Goal: Use online tool/utility

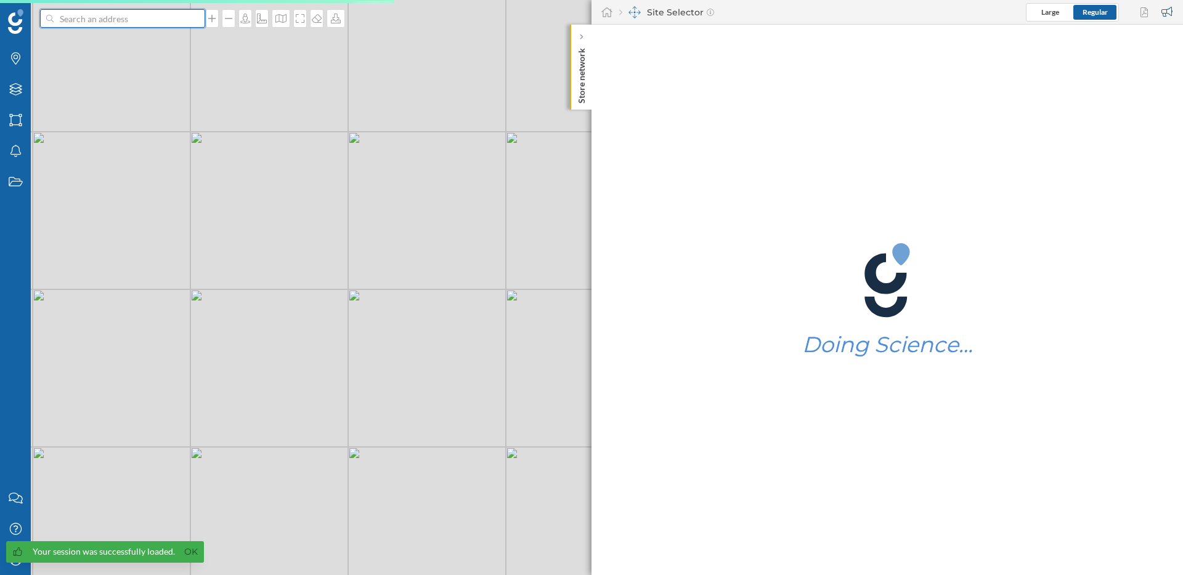
click at [158, 22] on input at bounding box center [123, 18] width 138 height 18
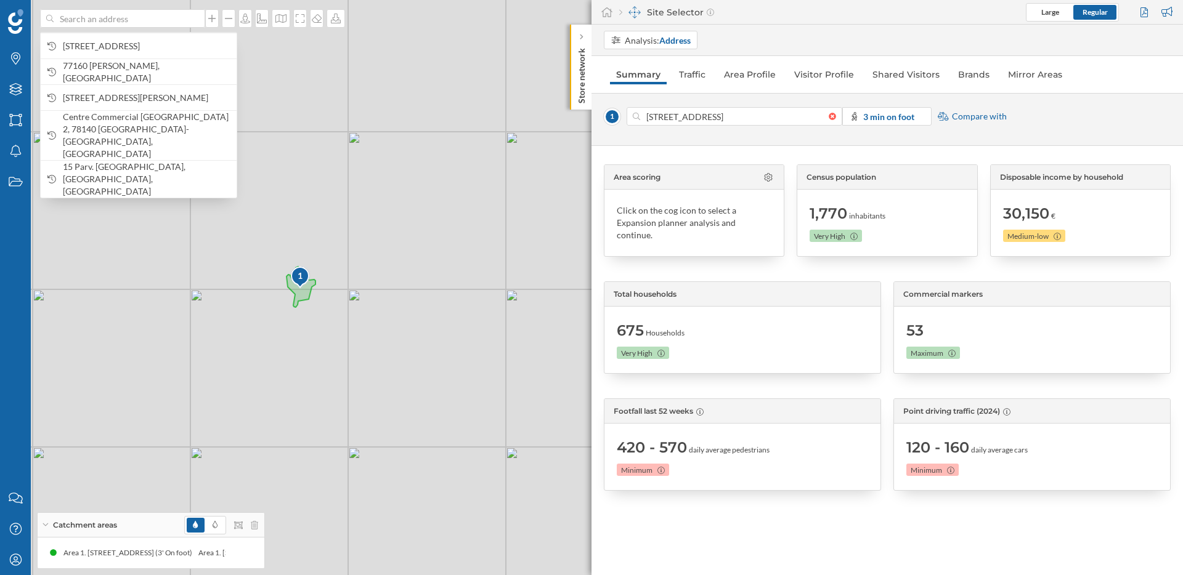
click at [882, 63] on nav "Summary Traffic Area Profile Visitor Profile Shared Visitors Brands Mirror Areas" at bounding box center [887, 74] width 567 height 25
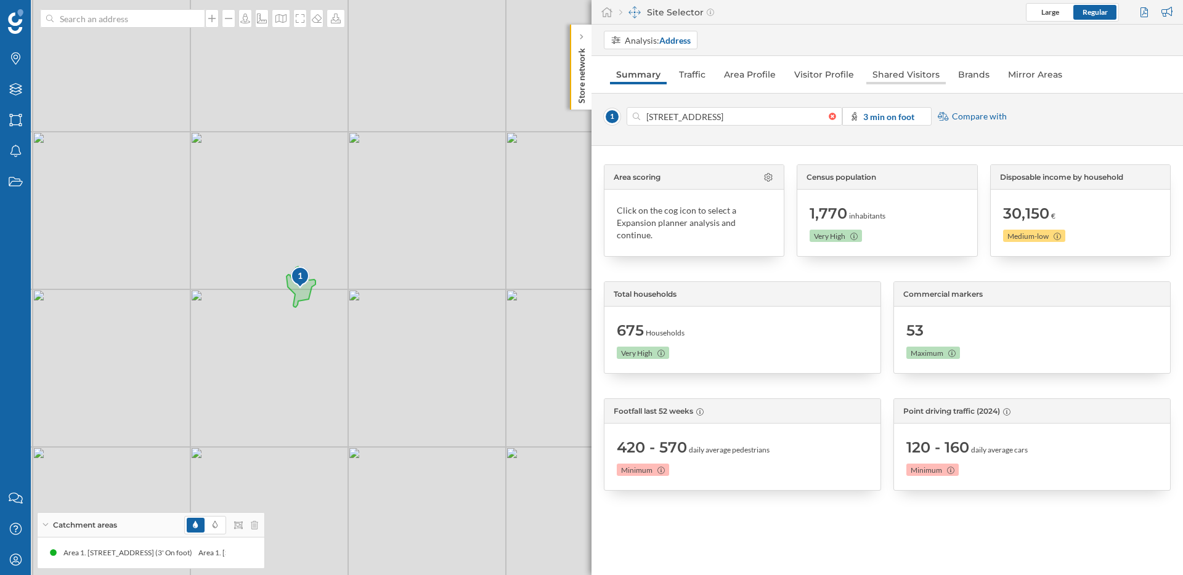
click at [884, 73] on link "Shared Visitors" at bounding box center [905, 75] width 79 height 20
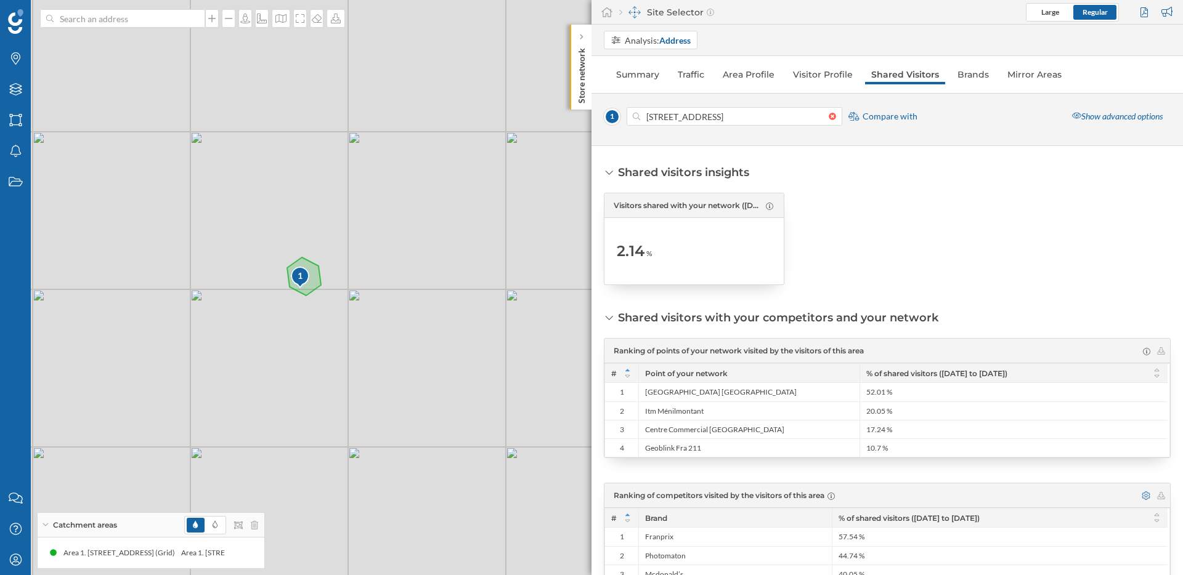
click at [643, 85] on nav "Summary Traffic Area Profile Visitor Profile Shared Visitors Brands Mirror Areas" at bounding box center [887, 74] width 567 height 25
click at [631, 69] on link "Summary" at bounding box center [637, 75] width 55 height 20
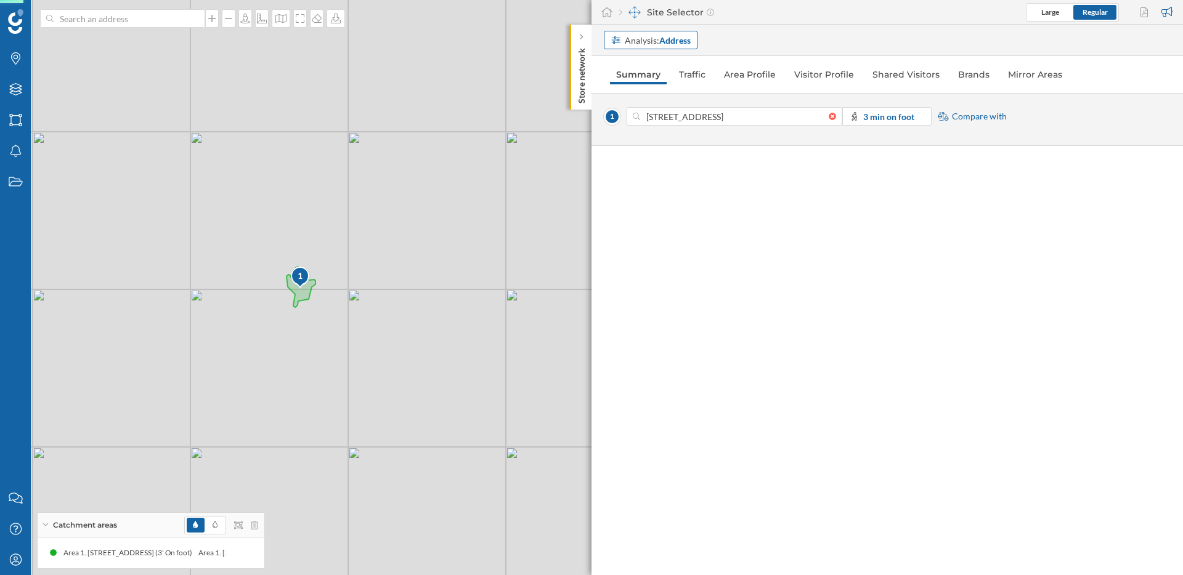
click at [644, 40] on div "Analysis: Address" at bounding box center [658, 40] width 66 height 13
click at [652, 81] on div "Commercial area" at bounding box center [647, 87] width 72 height 13
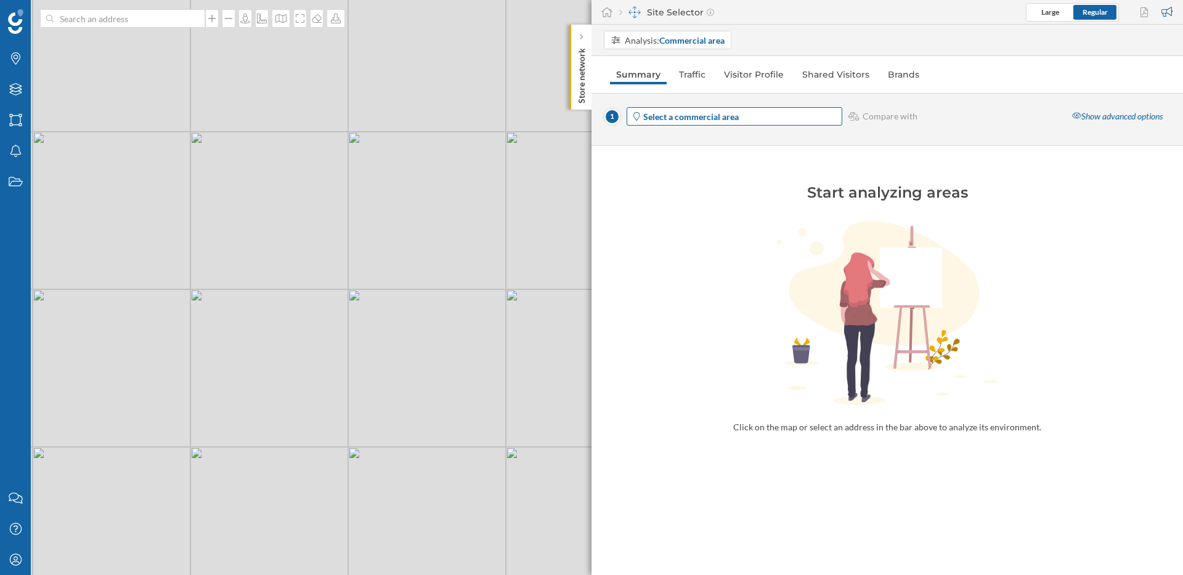
click at [745, 109] on div "Select a commercial area" at bounding box center [735, 116] width 216 height 18
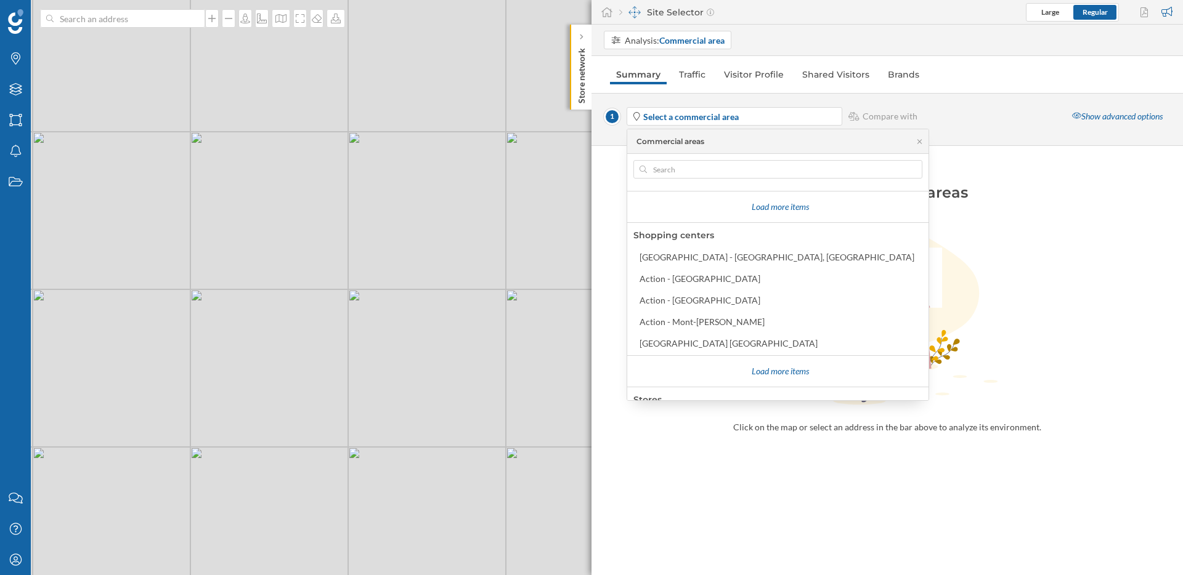
scroll to position [127, 0]
click at [683, 279] on div "Action - [GEOGRAPHIC_DATA]" at bounding box center [699, 278] width 121 height 10
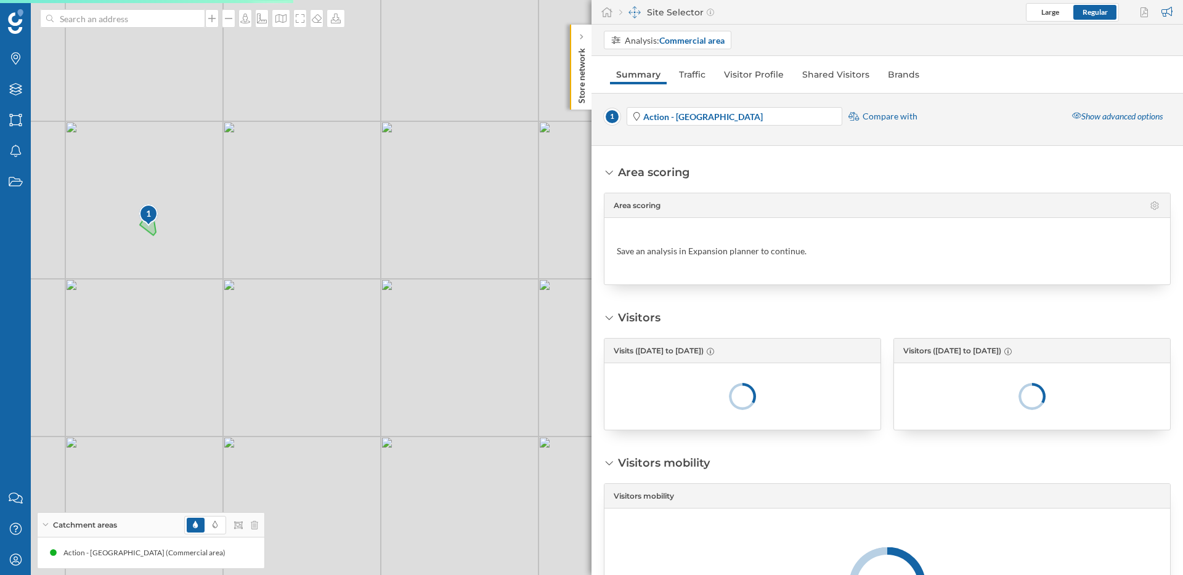
click at [696, 85] on nav "Summary Traffic Visitor Profile Shared Visitors Brands" at bounding box center [887, 74] width 567 height 25
click at [693, 76] on link "Traffic" at bounding box center [692, 75] width 39 height 20
